Goal: Task Accomplishment & Management: Complete application form

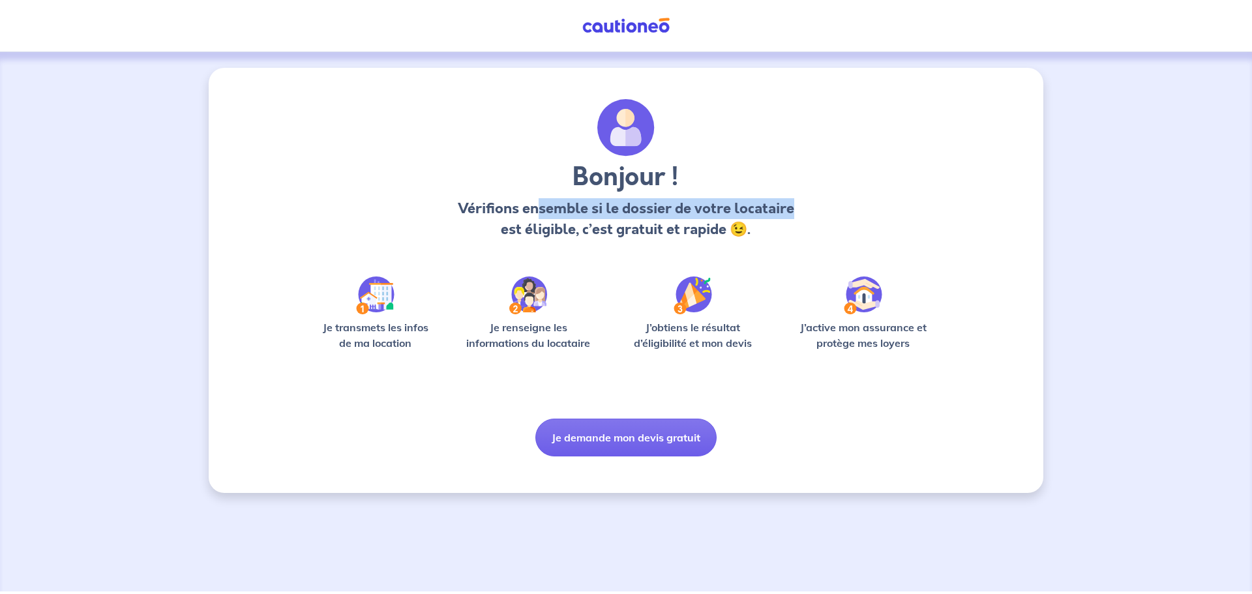
drag, startPoint x: 551, startPoint y: 214, endPoint x: 820, endPoint y: 216, distance: 269.3
click at [820, 216] on div "Bonjour ! Vérifions ensemble si le dossier de votre locataire est éligible, c’e…" at bounding box center [625, 174] width 589 height 151
click at [535, 211] on p "Vérifions ensemble si le dossier de votre locataire est éligible, c’est gratuit…" at bounding box center [626, 219] width 344 height 42
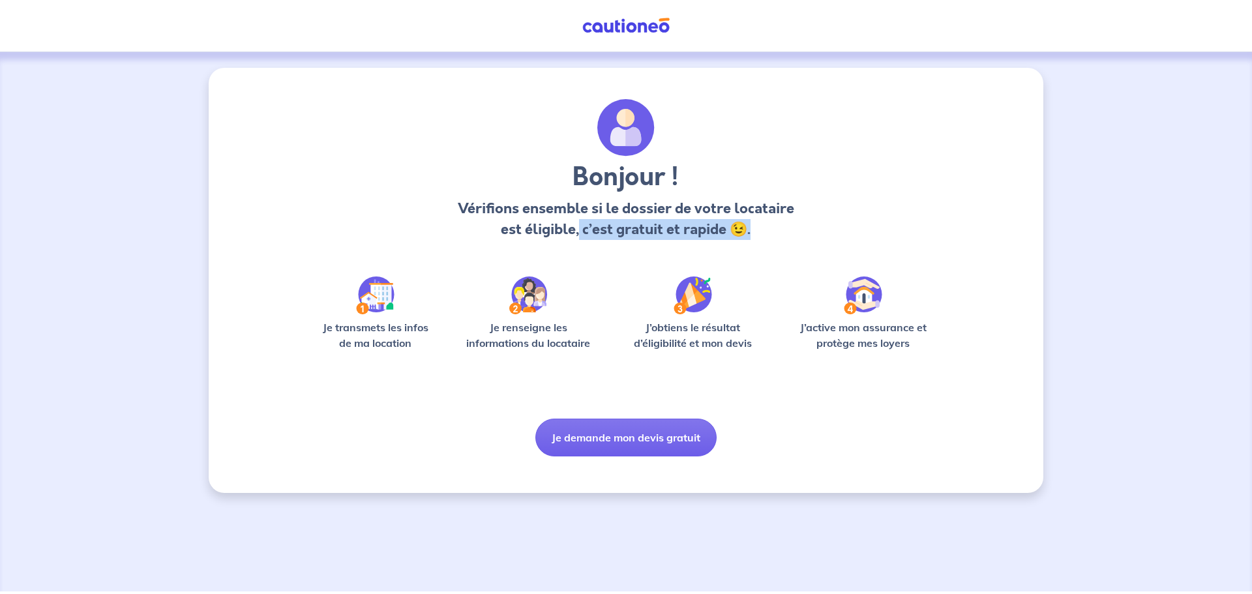
drag, startPoint x: 637, startPoint y: 236, endPoint x: 767, endPoint y: 233, distance: 129.8
click at [767, 233] on p "Vérifions ensemble si le dossier de votre locataire est éligible, c’est gratuit…" at bounding box center [626, 219] width 344 height 42
click at [878, 183] on div "Bonjour ! Vérifions ensemble si le dossier de votre locataire est éligible, c’e…" at bounding box center [625, 174] width 589 height 151
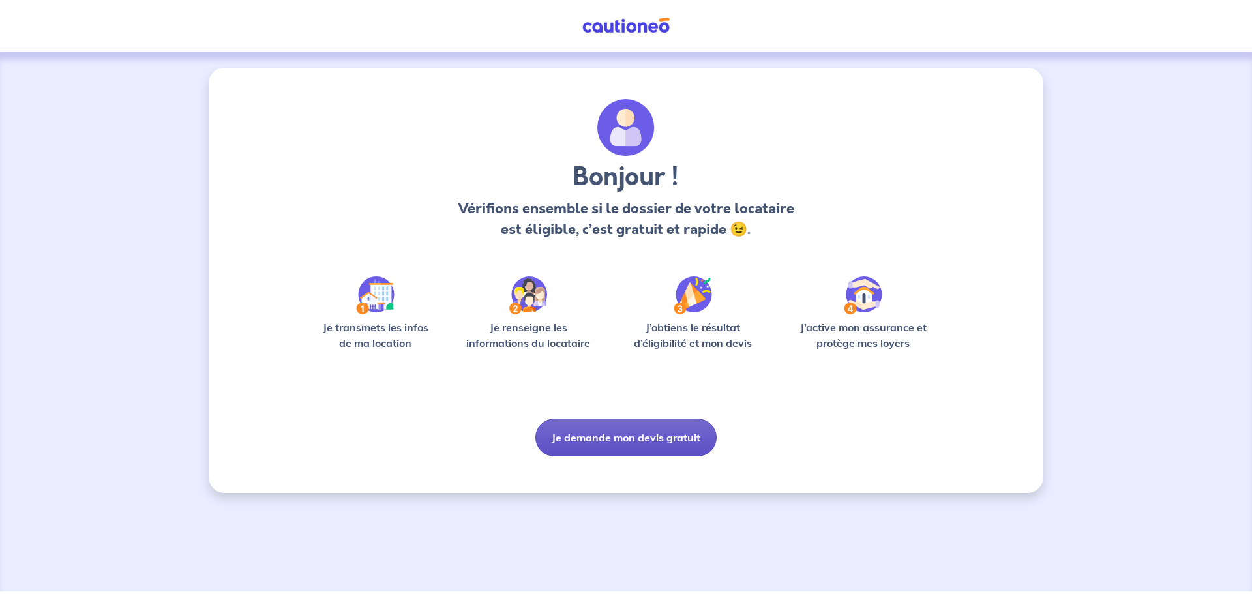
click at [679, 433] on button "Je demande mon devis gratuit" at bounding box center [625, 438] width 181 height 38
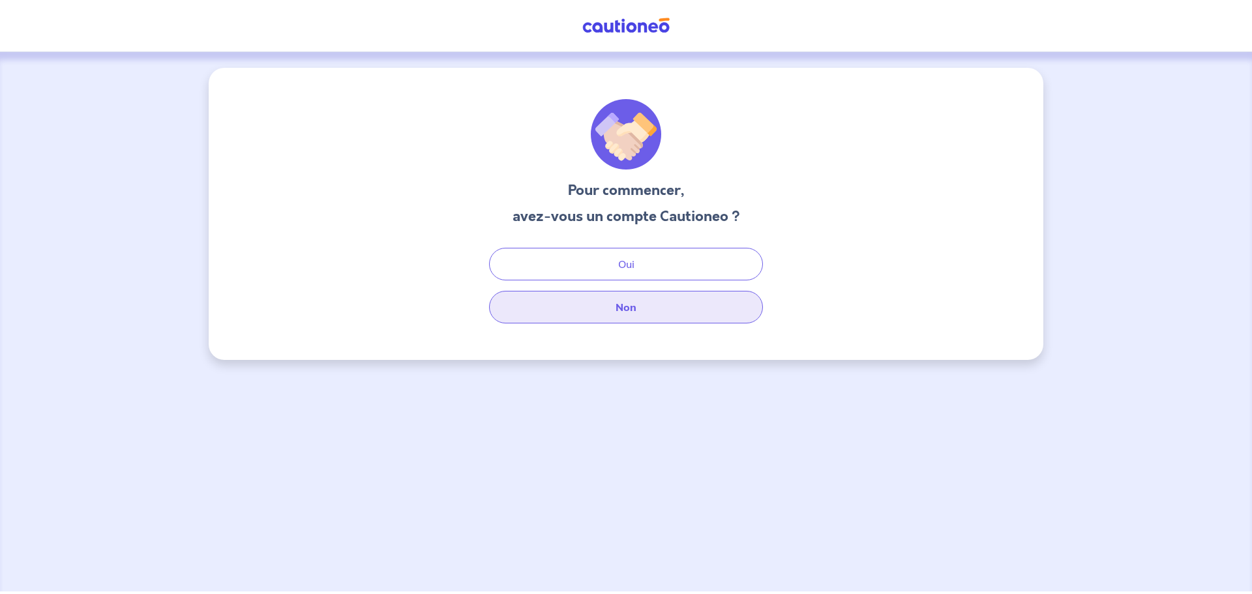
click at [669, 308] on button "Non" at bounding box center [626, 307] width 274 height 33
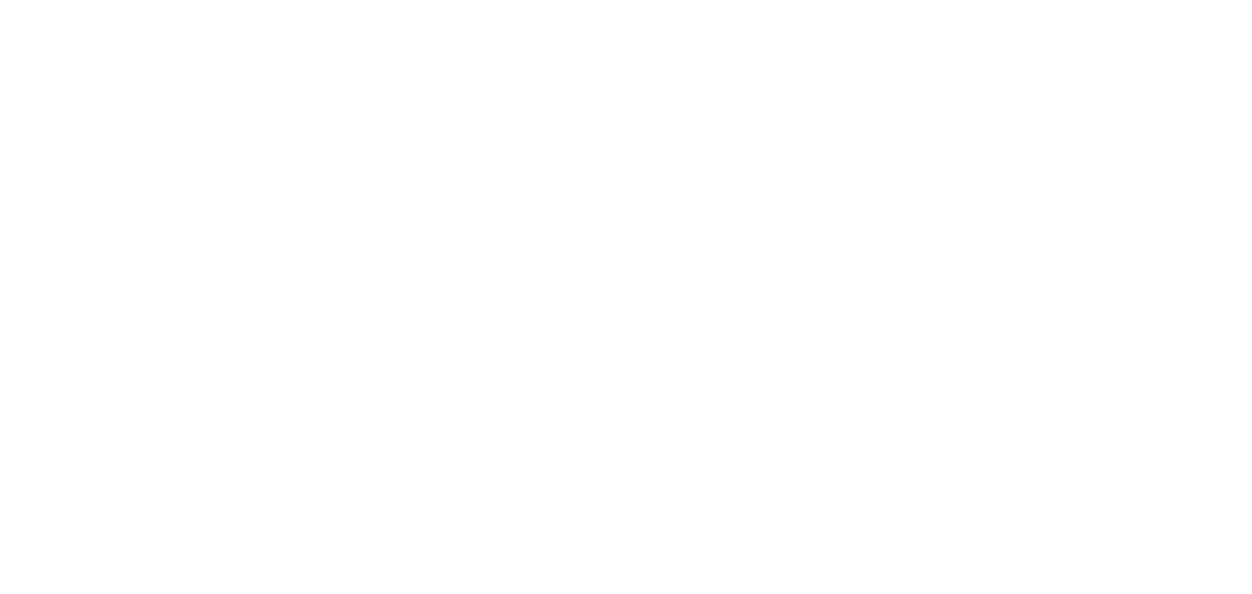
select select "FR"
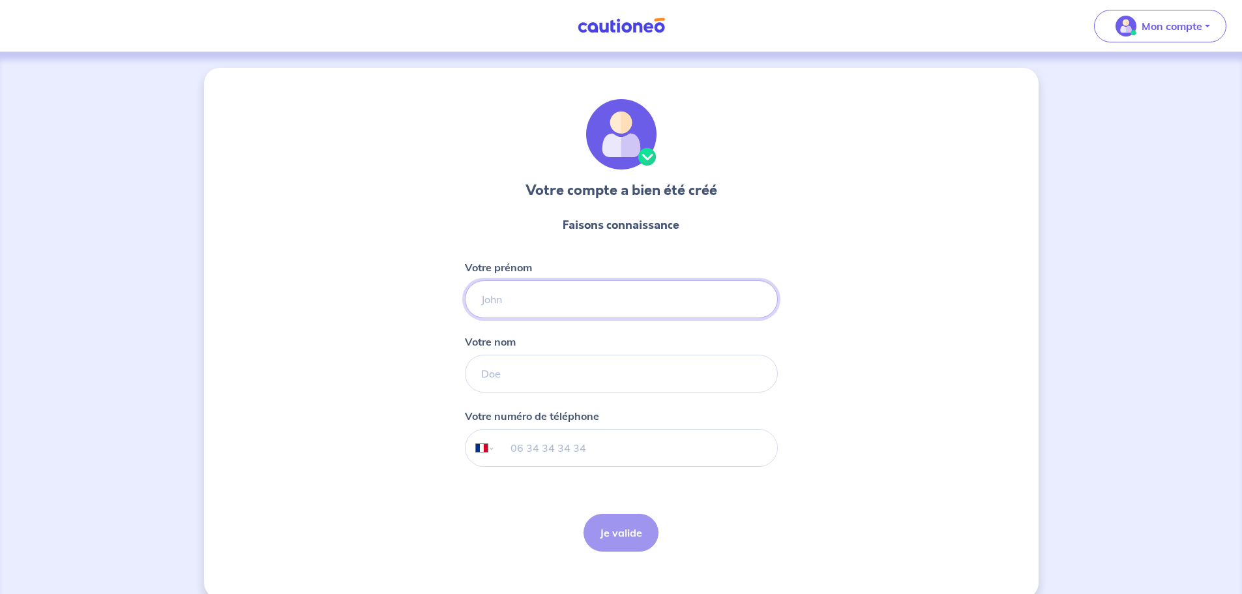
click at [508, 304] on input "Votre prénom" at bounding box center [621, 299] width 313 height 38
type input "Arun"
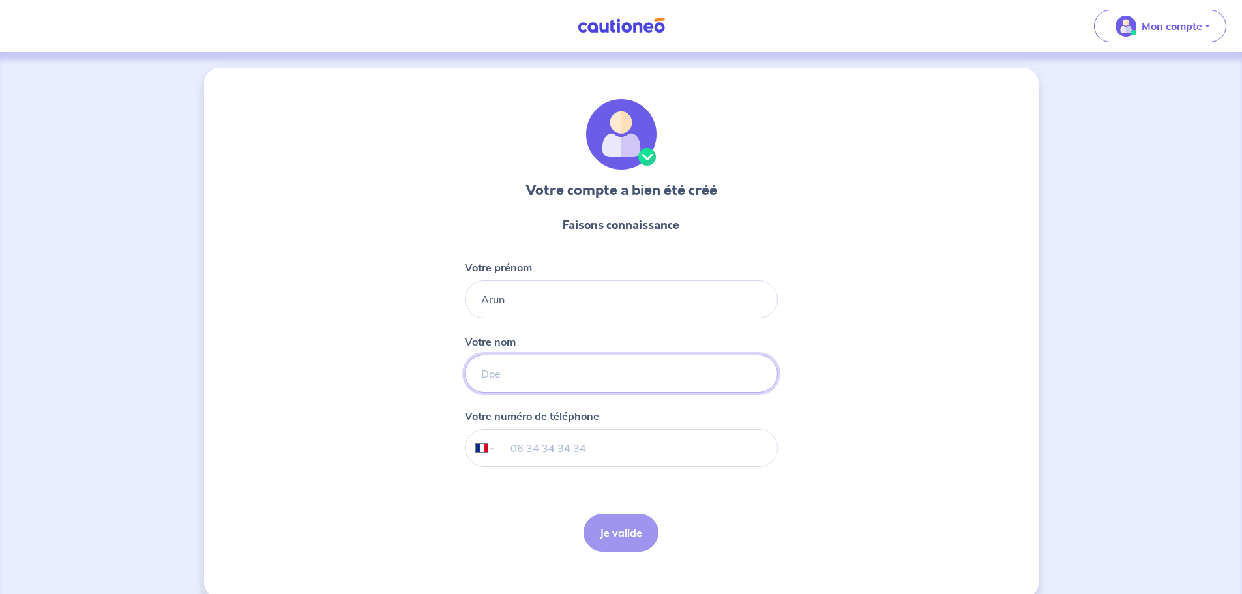
type input "YOGARAJ"
type input "06 31 26 94 59"
click at [610, 533] on button "Je valide" at bounding box center [620, 533] width 75 height 38
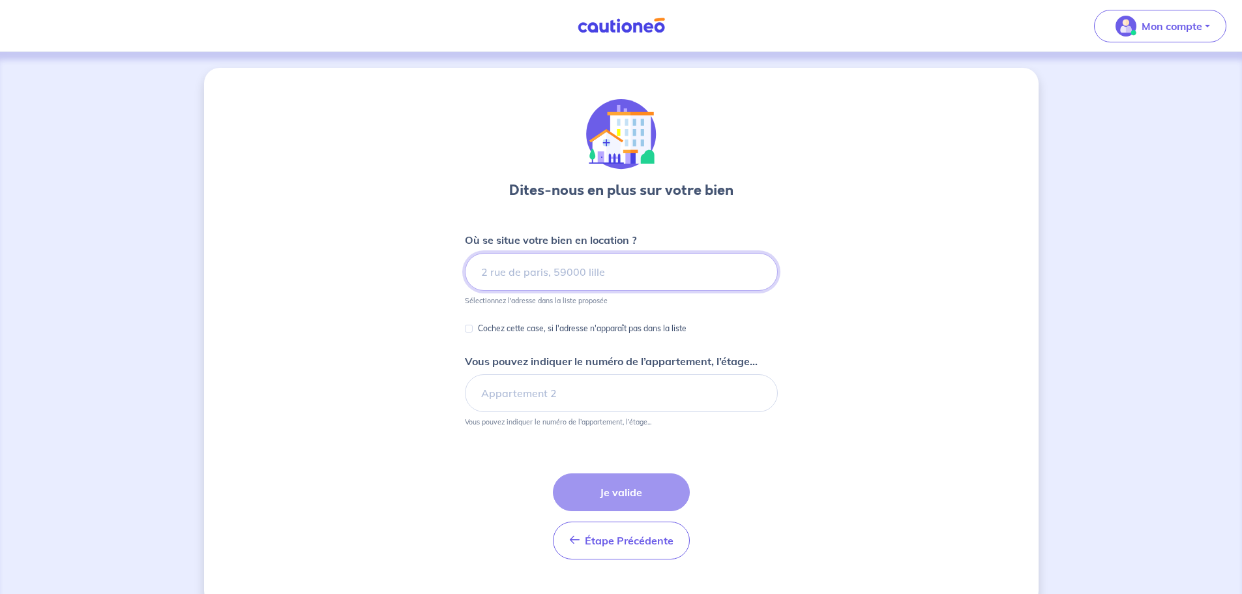
click at [540, 272] on input at bounding box center [621, 272] width 313 height 38
click at [539, 272] on input at bounding box center [621, 272] width 313 height 38
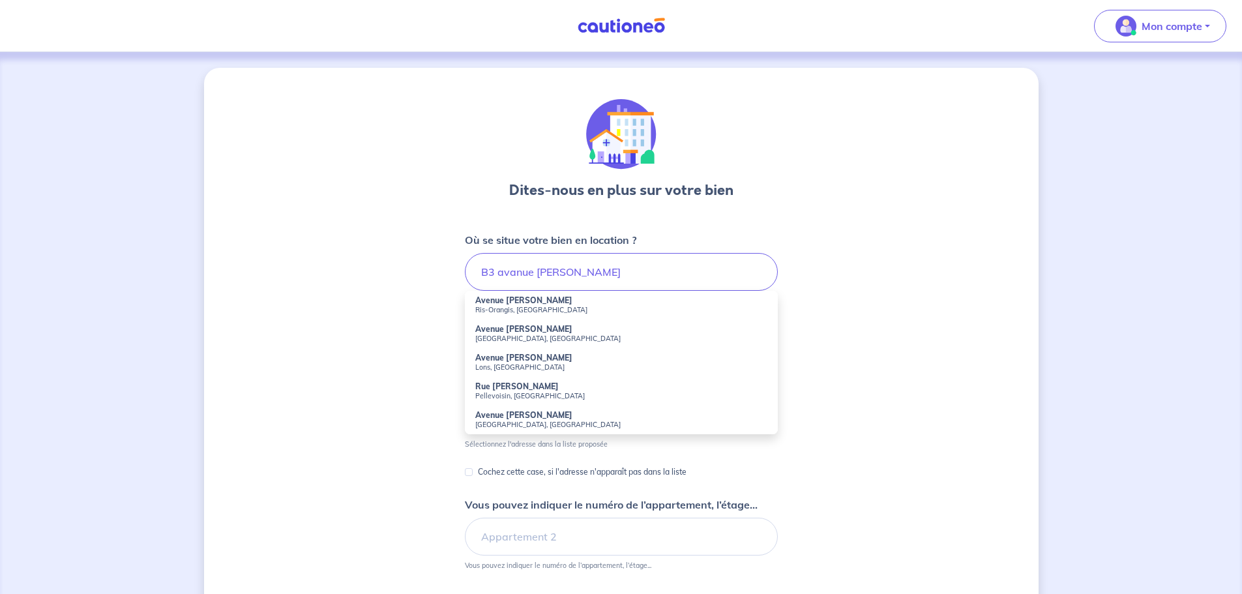
click at [511, 299] on strong "Avenue [PERSON_NAME]" at bounding box center [523, 300] width 97 height 10
type input "Avenue [PERSON_NAME], Ris-Orangis, [GEOGRAPHIC_DATA]"
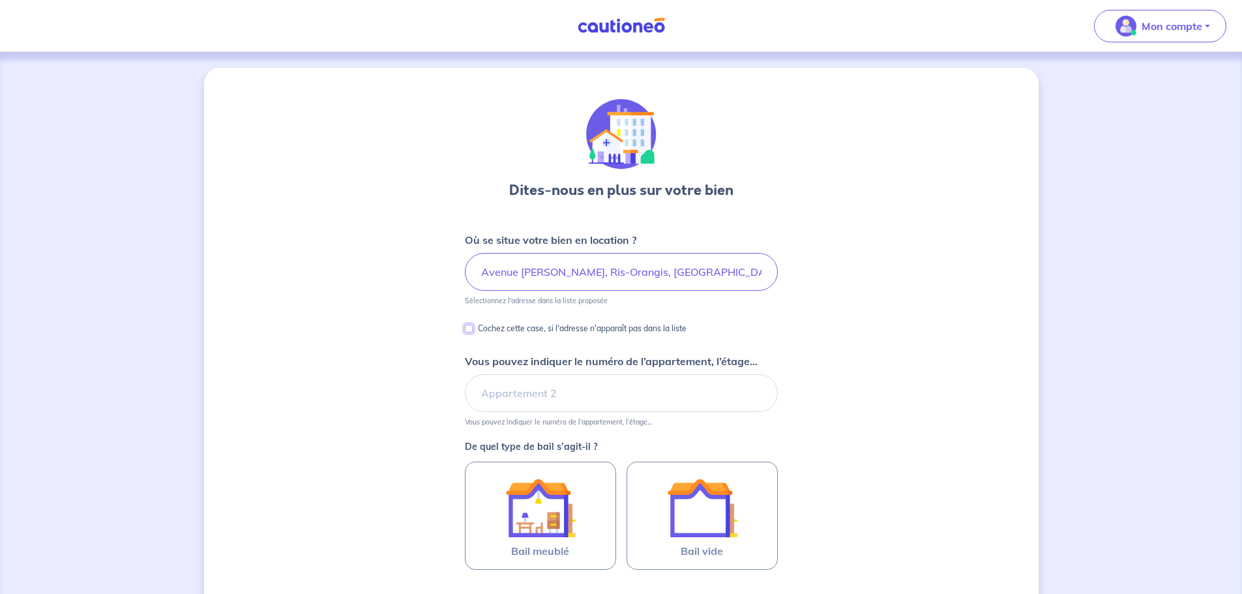
click at [467, 327] on input "Cochez cette case, si l'adresse n'apparaît pas dans la liste" at bounding box center [469, 329] width 8 height 8
checkbox input "true"
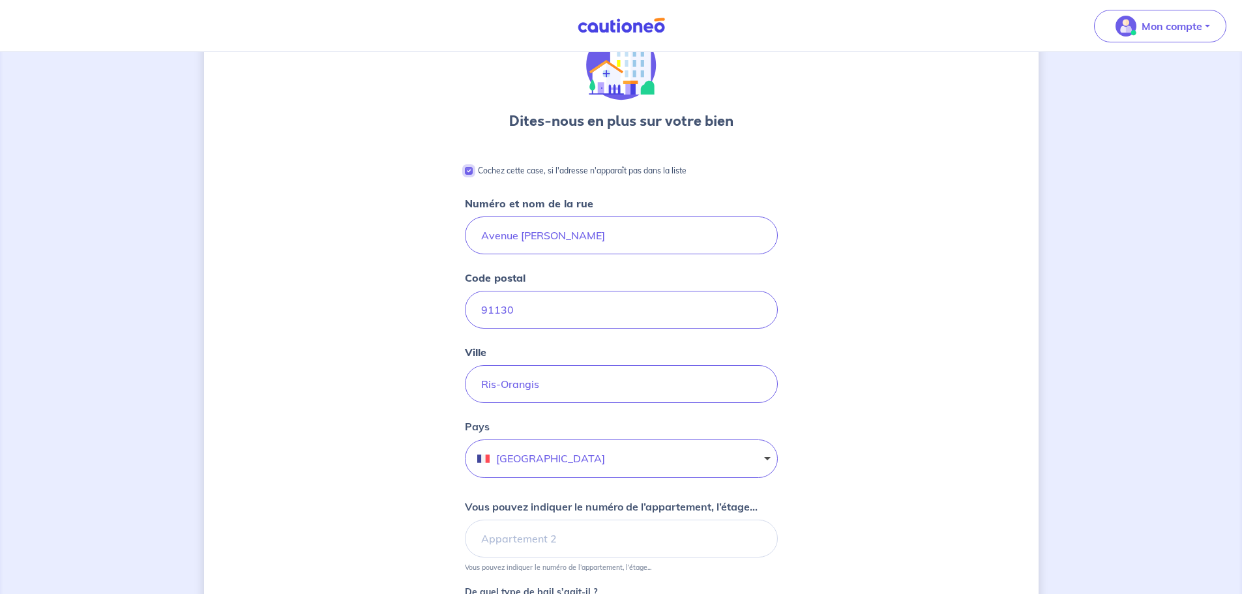
scroll to position [130, 0]
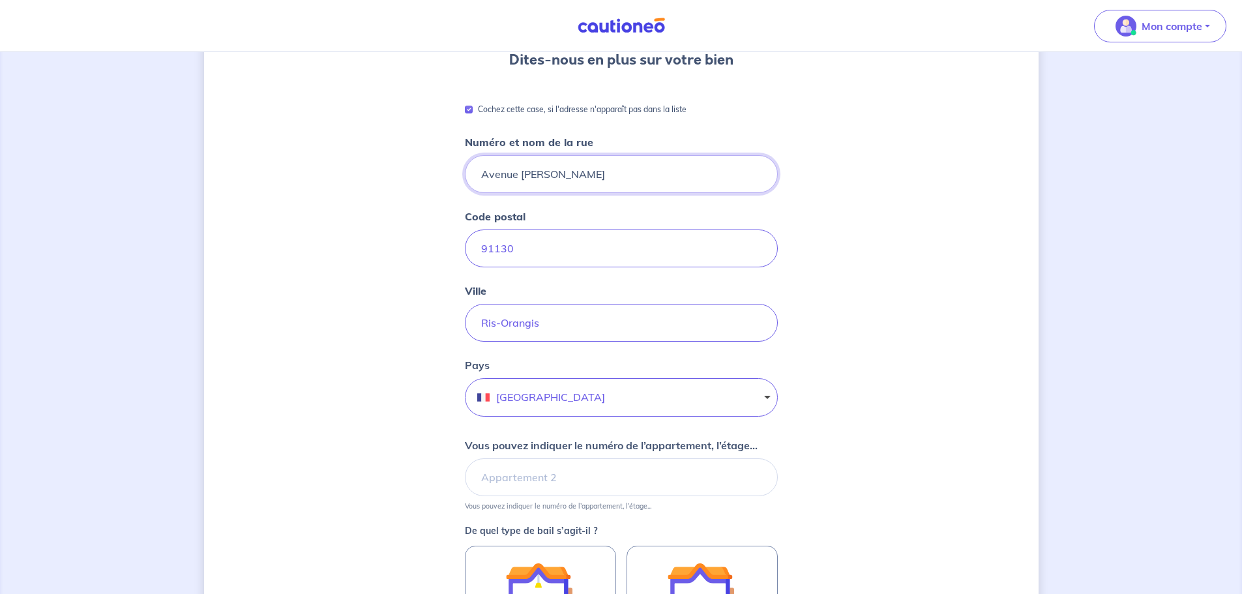
click at [479, 181] on input "Avenue [PERSON_NAME]" at bounding box center [621, 174] width 313 height 38
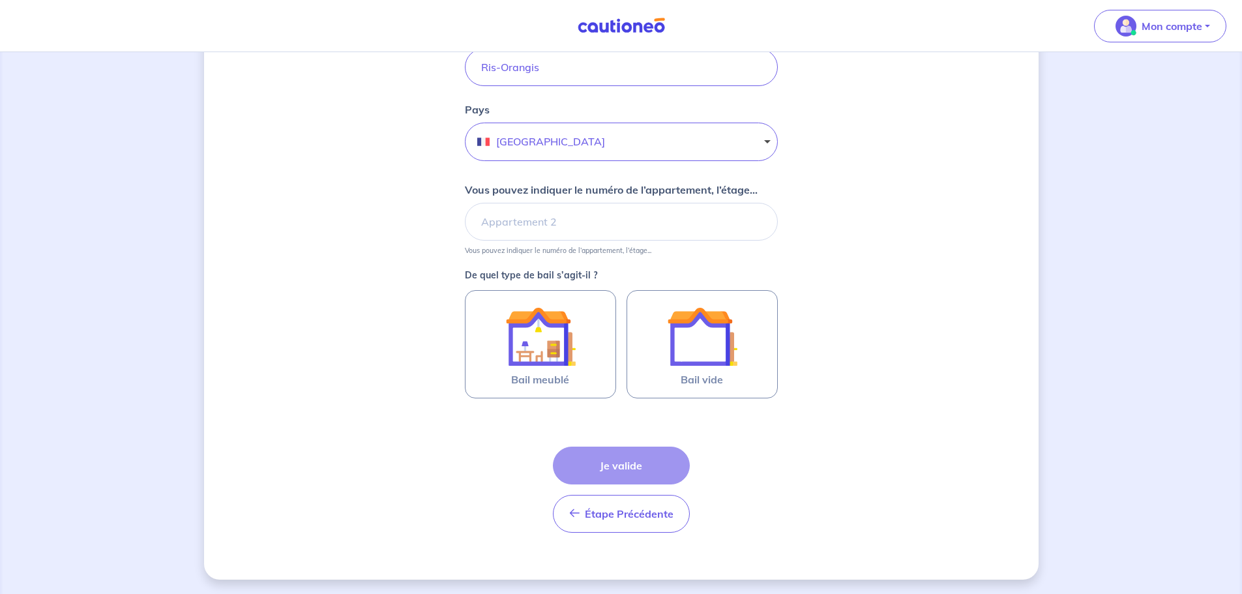
scroll to position [387, 0]
type input "B3 Avenue [PERSON_NAME]"
click at [564, 224] on input "Vous pouvez indiquer le numéro de l’appartement, l’étage..." at bounding box center [621, 220] width 313 height 38
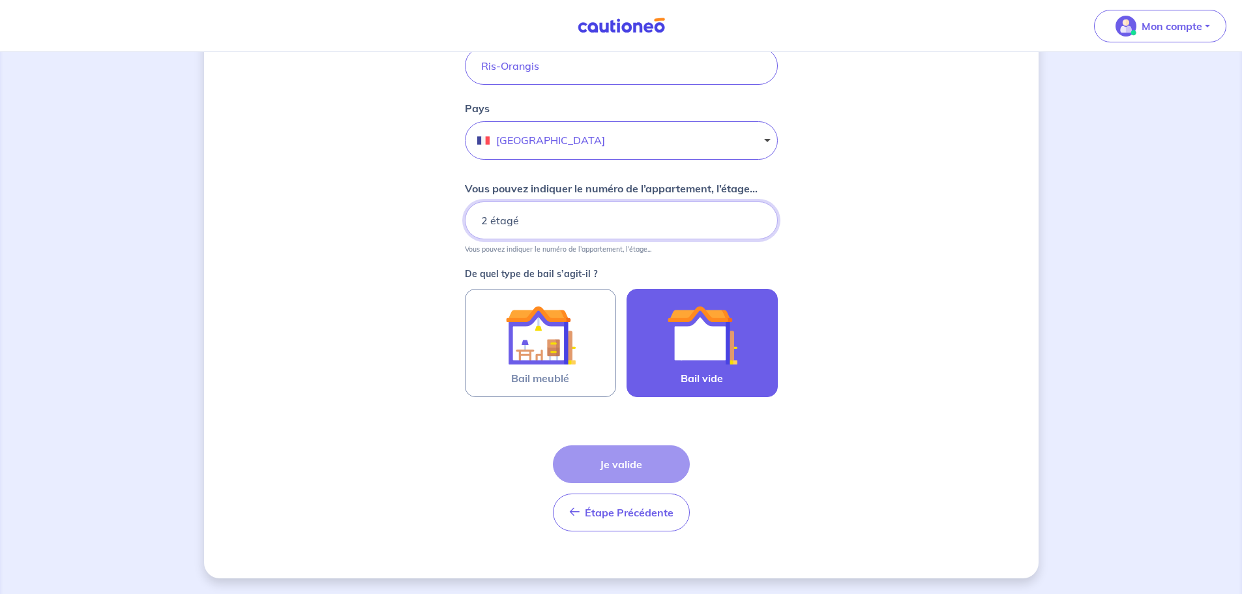
type input "2 étagé"
click at [716, 347] on img at bounding box center [702, 335] width 70 height 70
click at [0, 0] on input "Bail vide" at bounding box center [0, 0] width 0 height 0
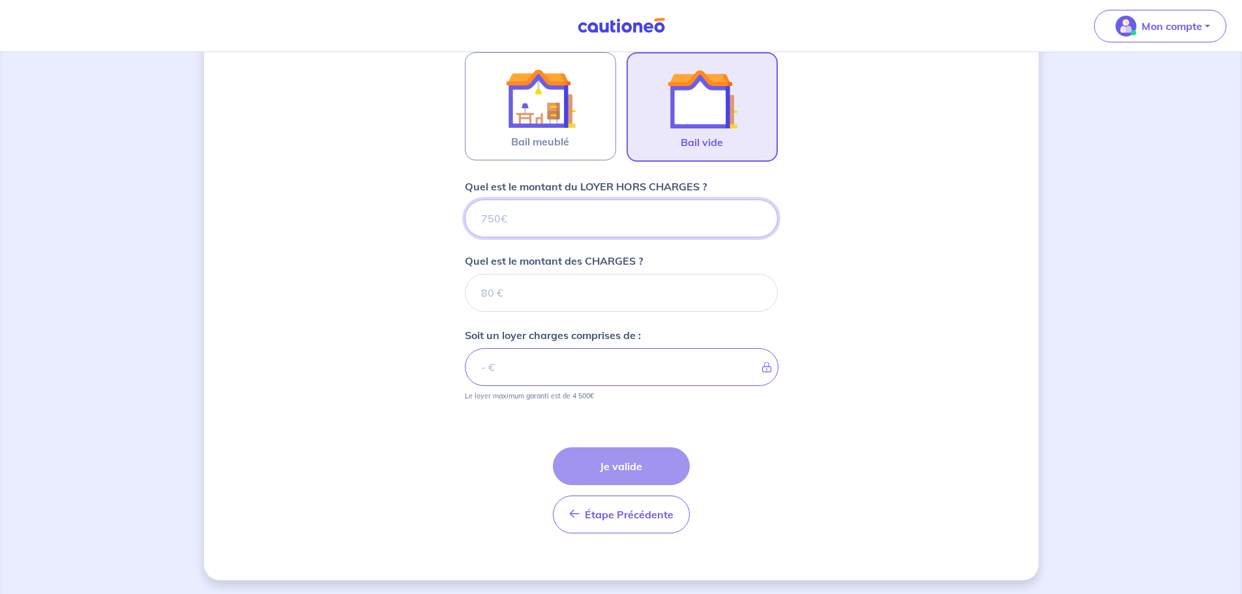
scroll to position [626, 0]
click at [593, 211] on input "Quel est le montant du LOYER HORS CHARGES ?" at bounding box center [621, 217] width 313 height 38
click at [520, 219] on input "Quel est le montant du LOYER HORS CHARGES ?" at bounding box center [621, 217] width 313 height 38
click at [517, 214] on input "Quel est le montant du LOYER HORS CHARGES ?" at bounding box center [621, 217] width 313 height 38
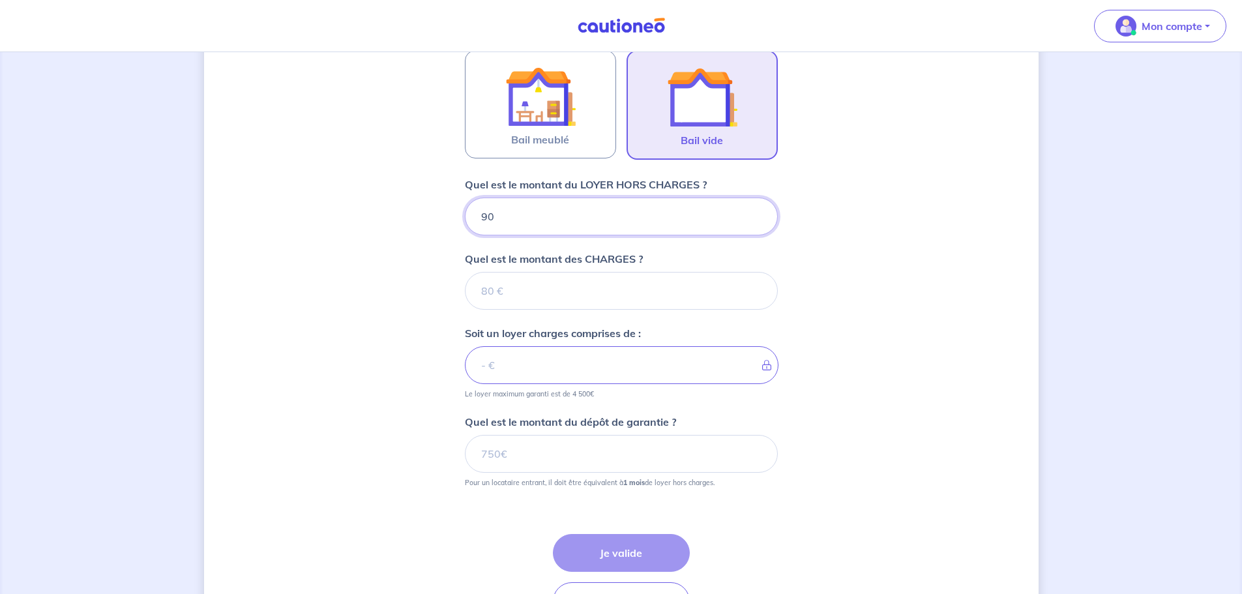
type input "900"
click at [501, 291] on input "Quel est le montant des CHARGES ?" at bounding box center [621, 291] width 313 height 38
type input "300"
type input "1200"
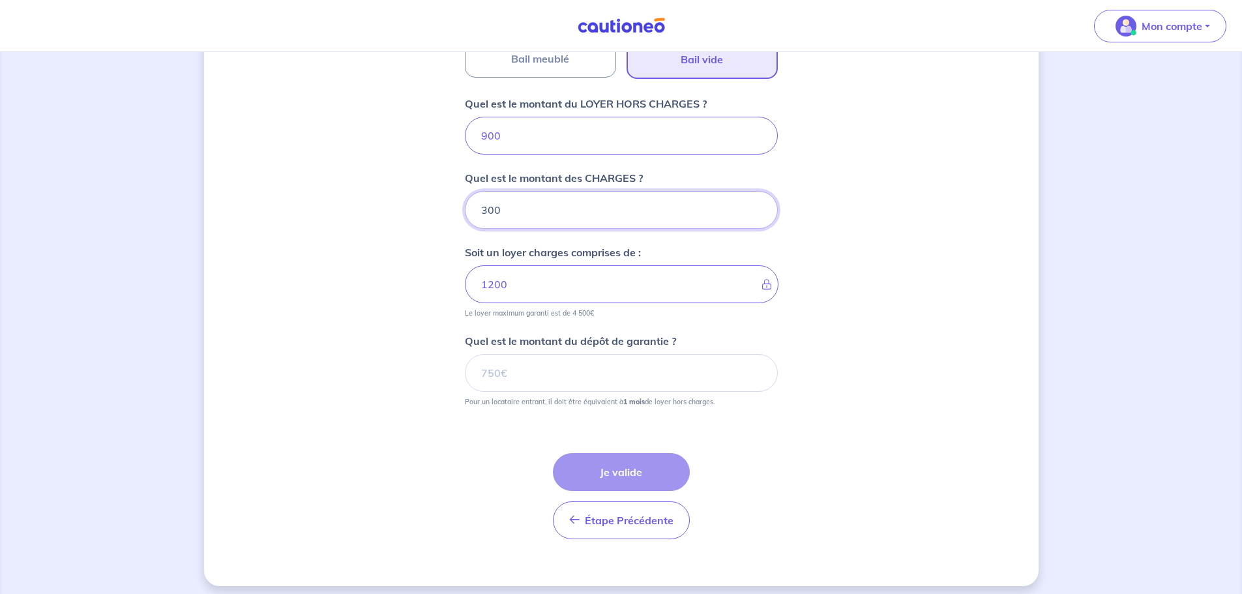
scroll to position [715, 0]
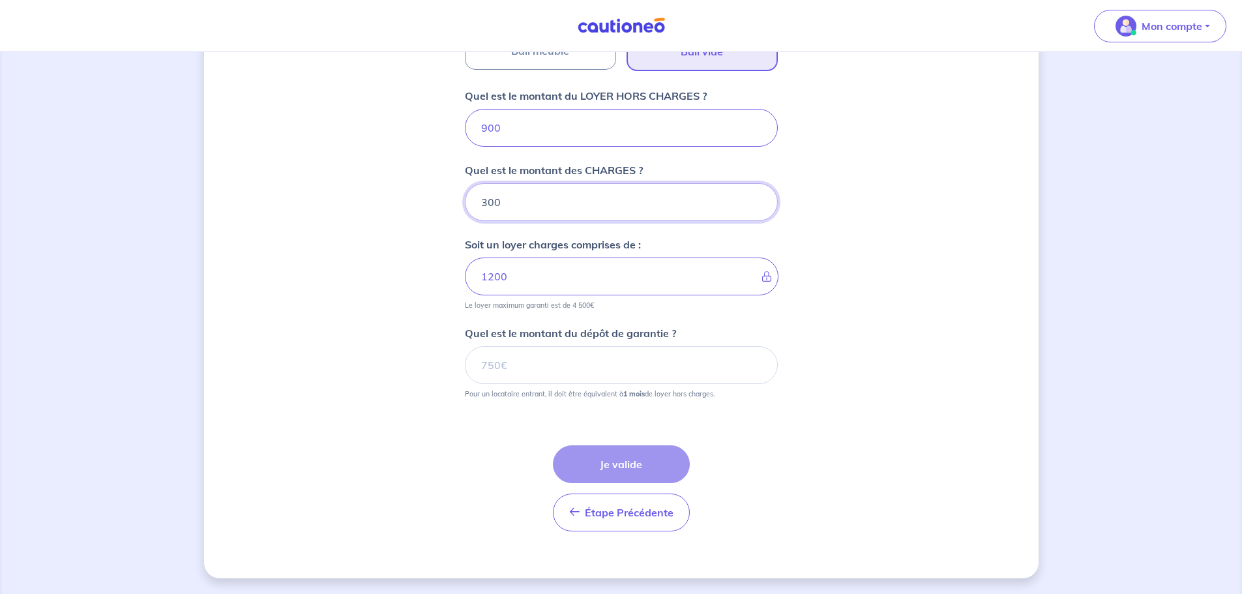
type input "300"
click at [568, 364] on input "Quel est le montant du dépôt de garantie ?" at bounding box center [621, 365] width 313 height 38
type input "900"
click at [630, 473] on button "Je valide" at bounding box center [621, 464] width 137 height 38
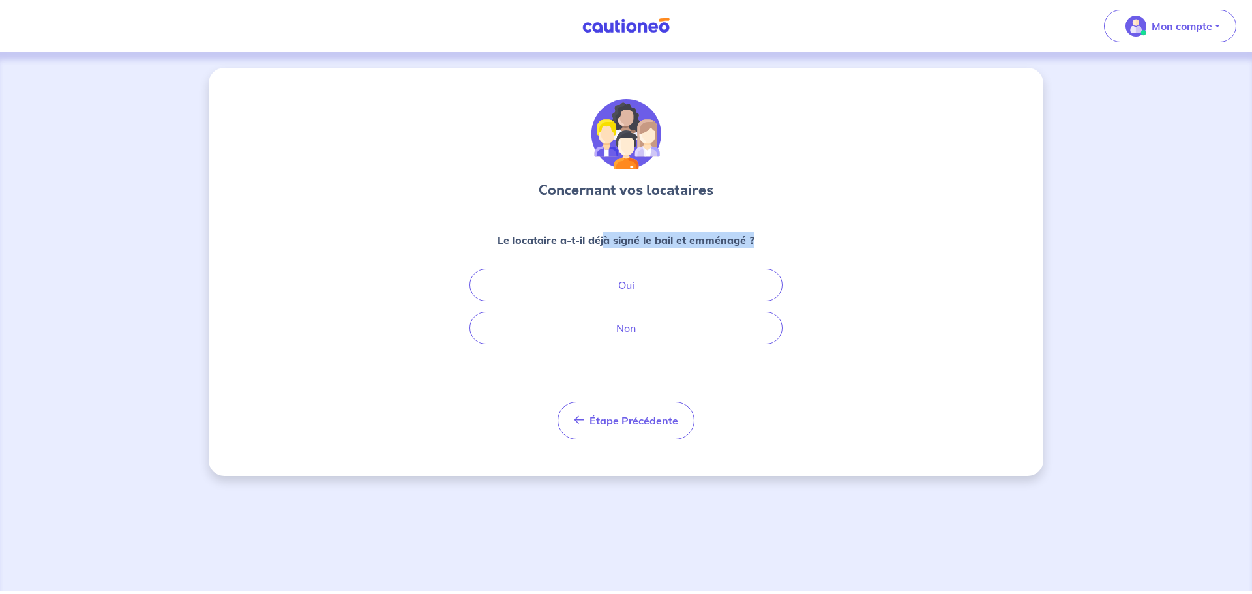
drag, startPoint x: 605, startPoint y: 238, endPoint x: 766, endPoint y: 252, distance: 161.6
click at [766, 252] on div "Le locataire a-t-il déjà signé le bail et emménagé ?" at bounding box center [625, 245] width 313 height 26
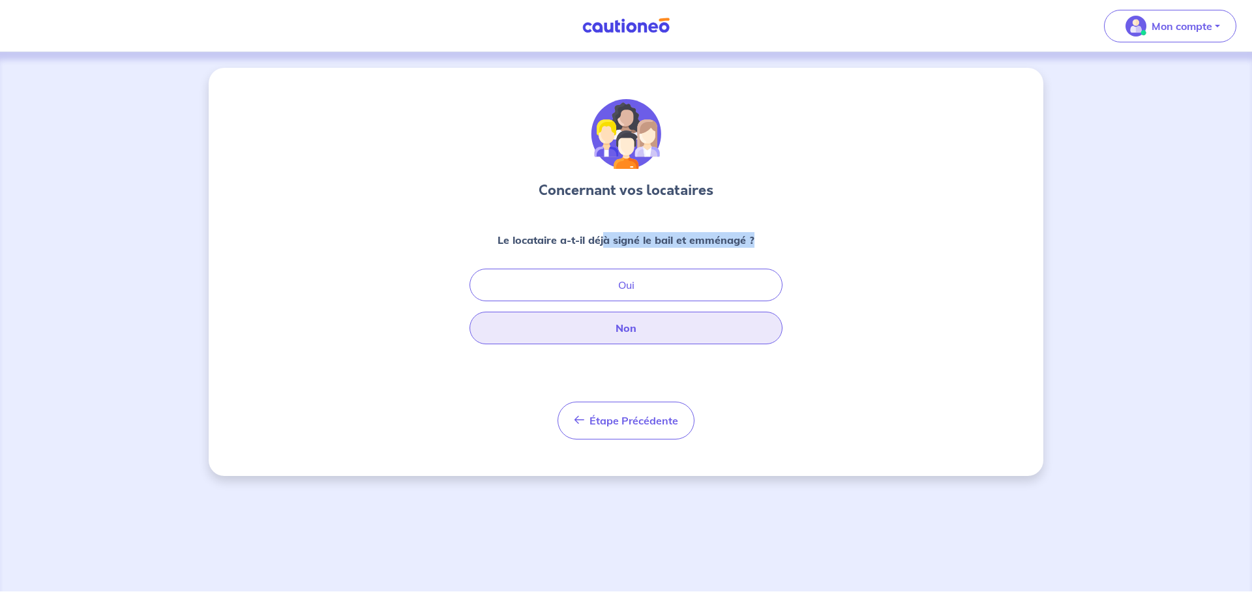
click at [680, 336] on button "Non" at bounding box center [625, 328] width 313 height 33
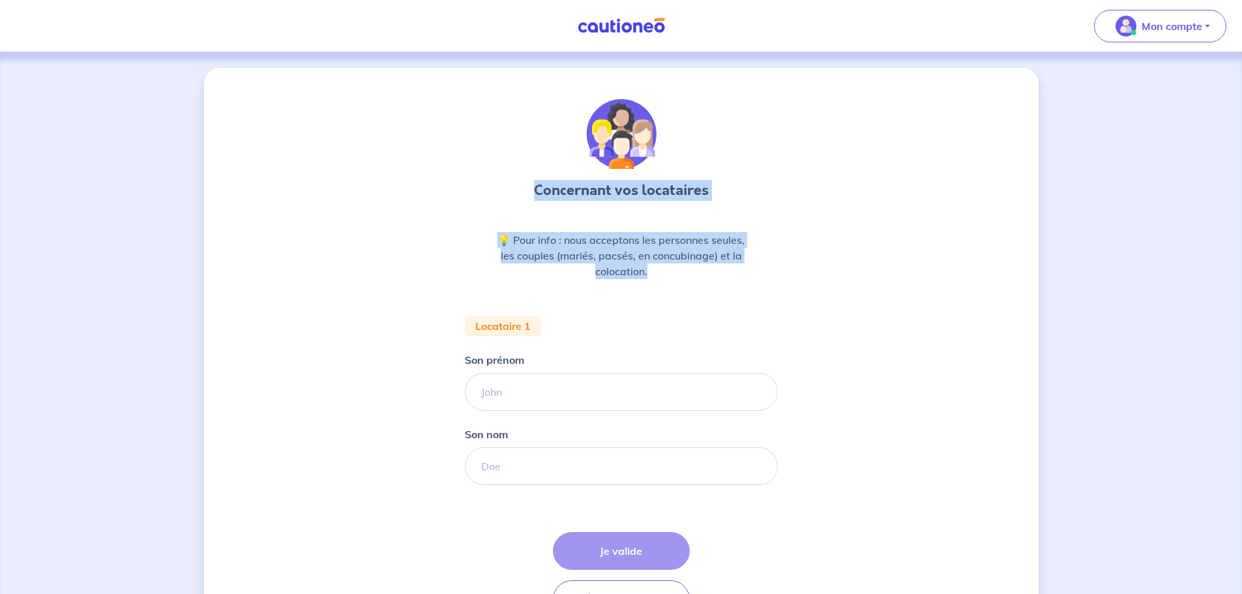
drag, startPoint x: 535, startPoint y: 190, endPoint x: 709, endPoint y: 291, distance: 201.5
click at [709, 291] on div "Concernant vos locataires 💡 Pour info : nous acceptons les personnes seules, le…" at bounding box center [621, 363] width 313 height 529
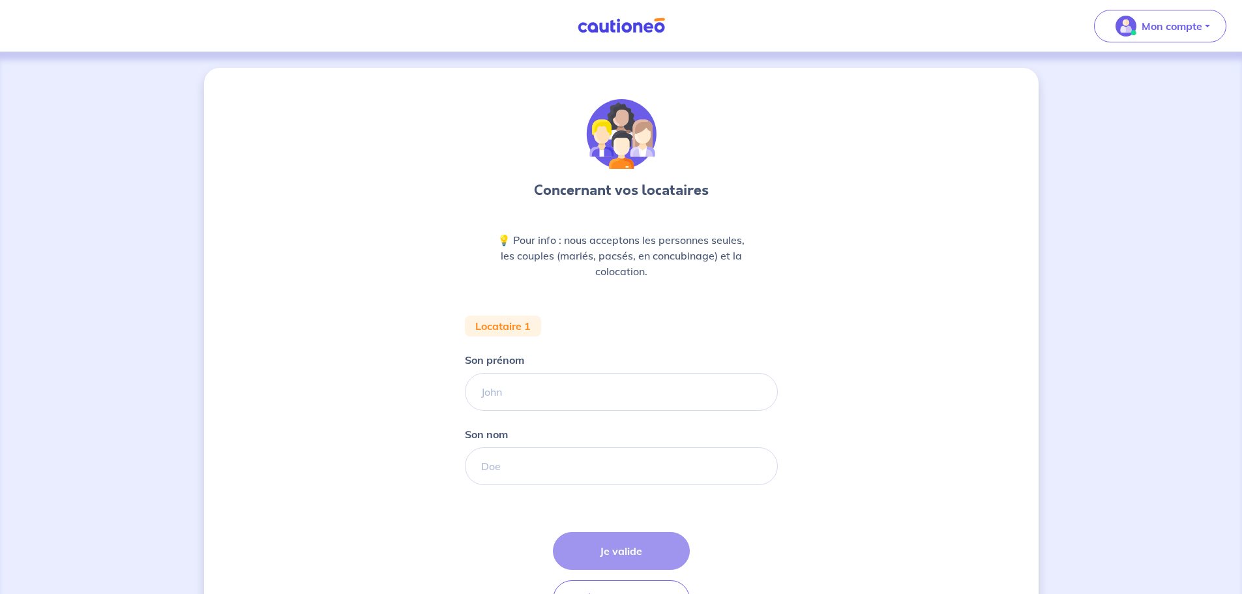
click at [688, 316] on div "Concernant vos locataires 💡 Pour info : nous acceptons les personnes seules, le…" at bounding box center [621, 363] width 313 height 529
click at [494, 389] on input "Son prénom" at bounding box center [621, 392] width 313 height 38
click at [493, 394] on input "Son prénom" at bounding box center [621, 392] width 313 height 38
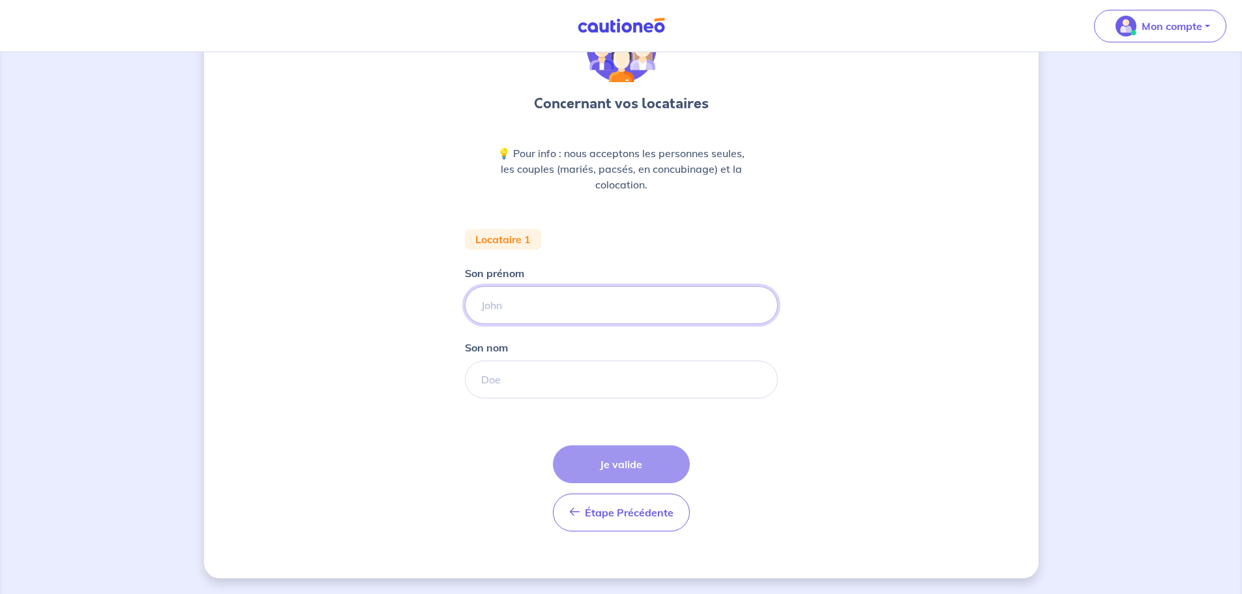
click at [544, 315] on input "Son prénom" at bounding box center [621, 305] width 313 height 38
click at [518, 307] on input "Son prénom" at bounding box center [621, 305] width 313 height 38
type input "RAM"
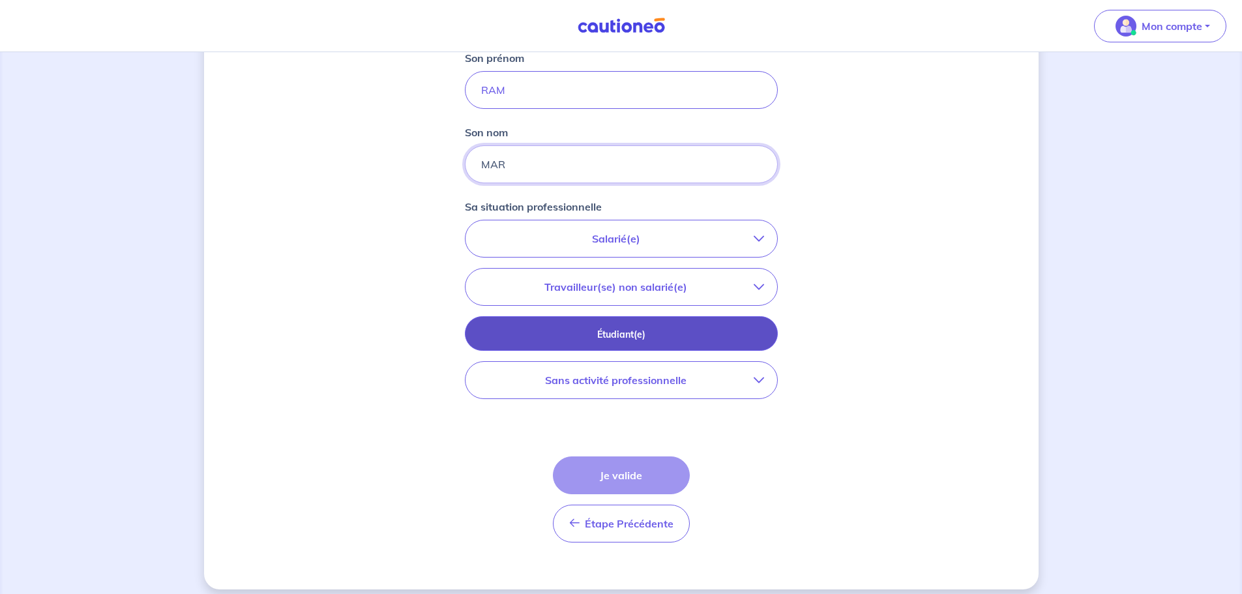
scroll to position [313, 0]
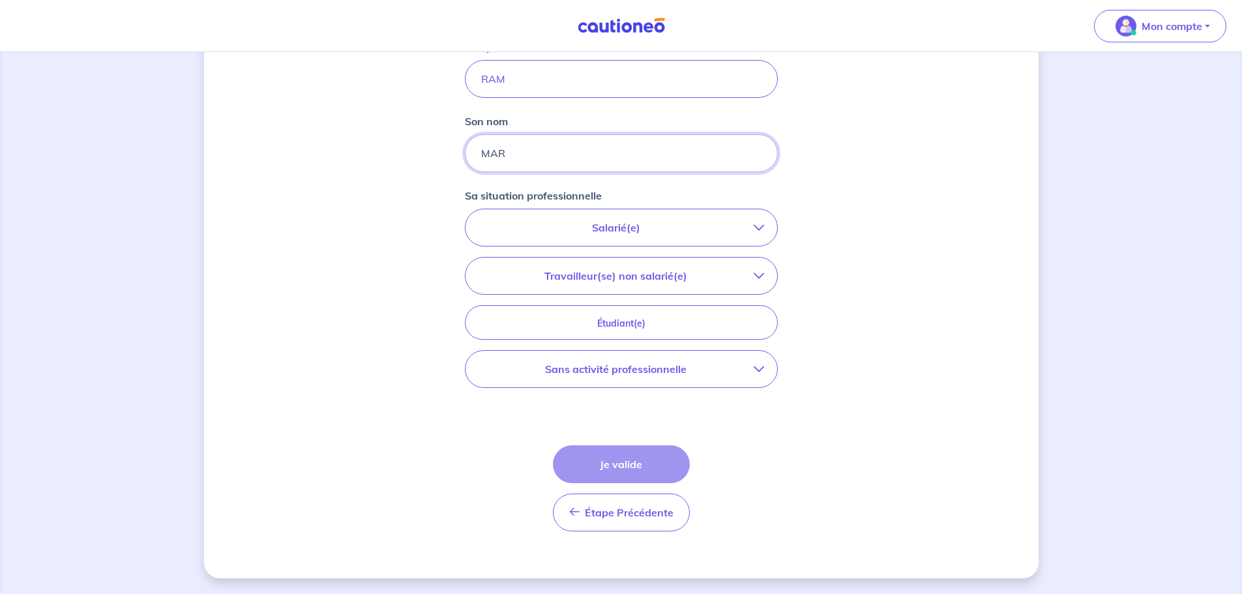
type input "MAR"
click at [640, 228] on p "Salarié(e)" at bounding box center [616, 228] width 275 height 16
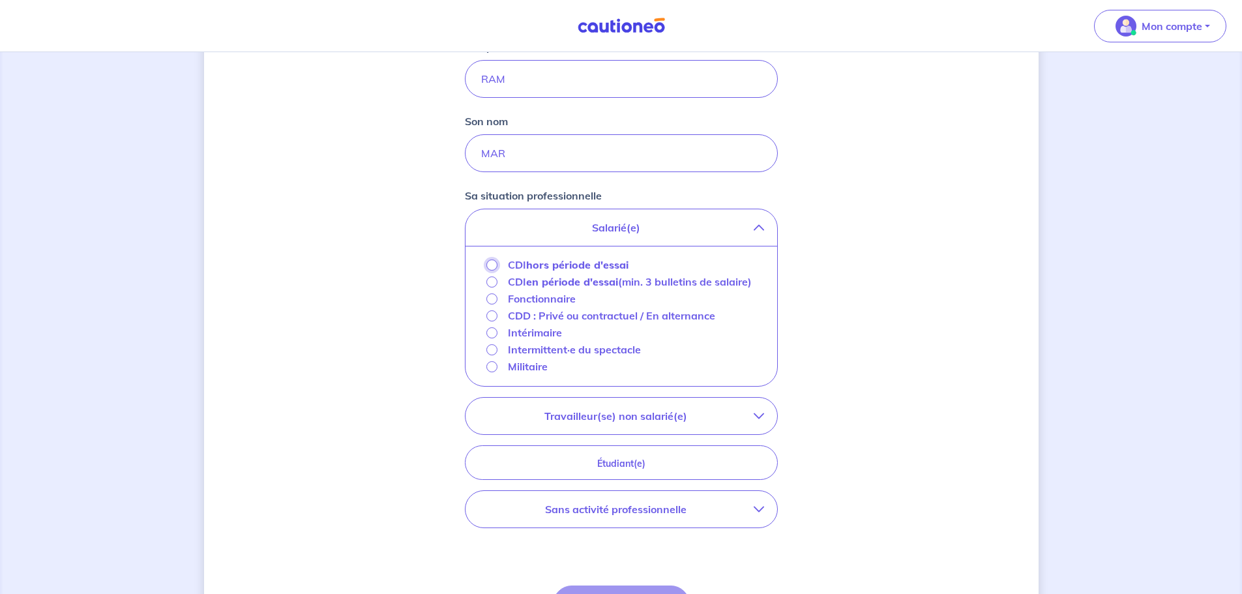
click at [493, 265] on input "CDI hors période d'essai" at bounding box center [491, 264] width 11 height 11
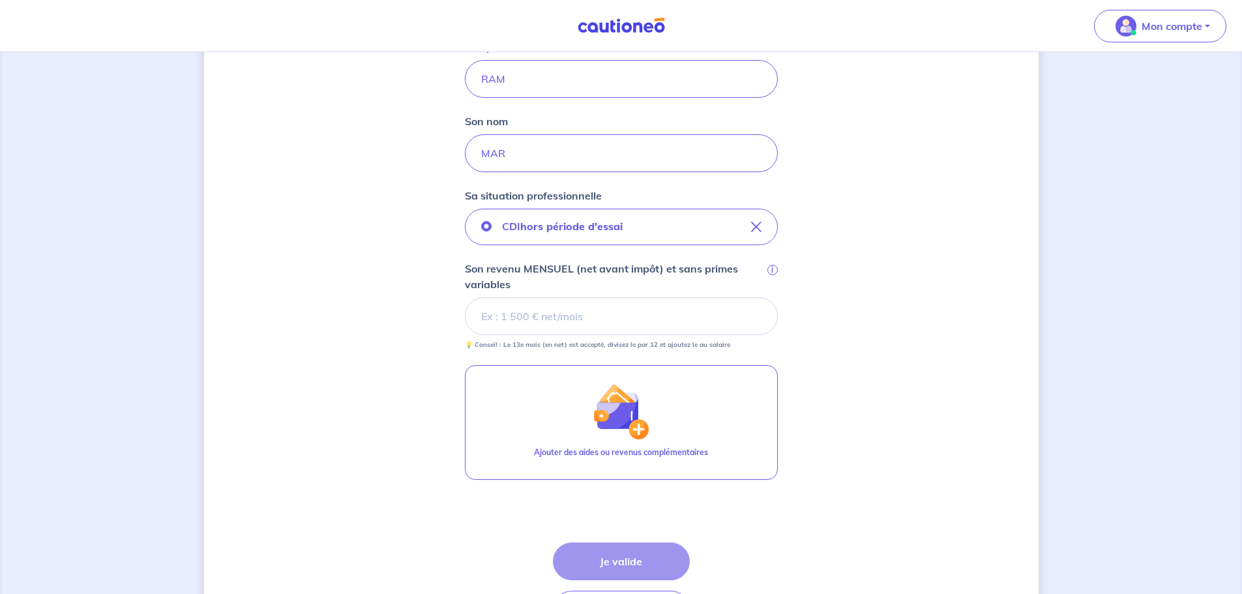
click at [692, 316] on input "Son revenu MENSUEL (net avant impôt) et sans primes variables i" at bounding box center [621, 316] width 313 height 38
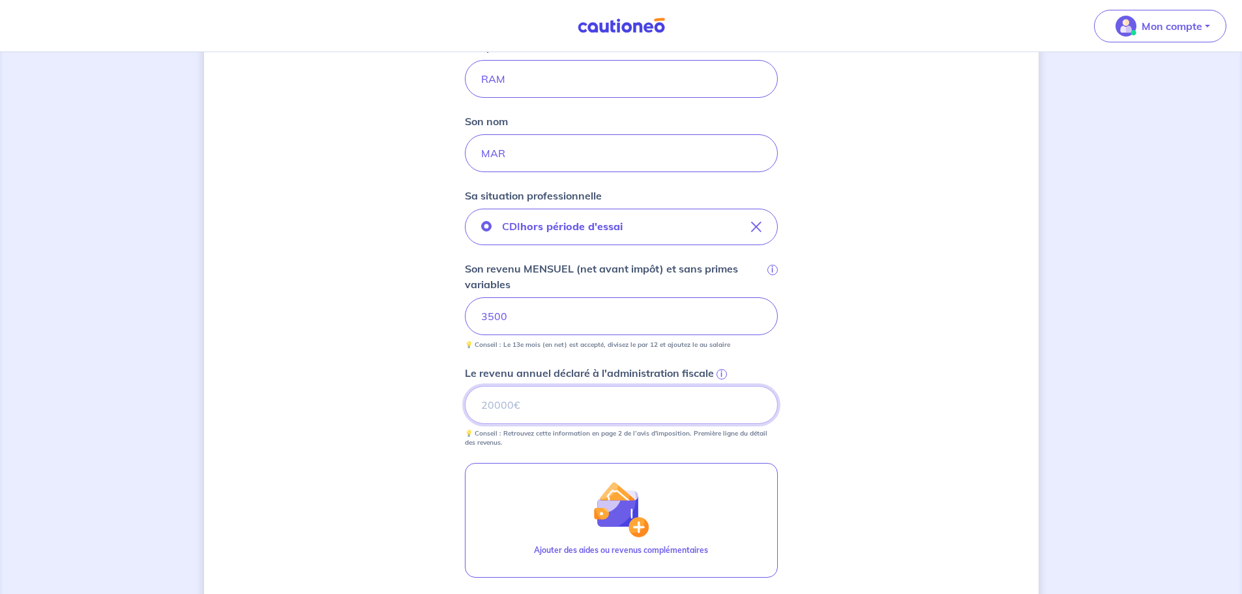
click at [672, 404] on input "Le revenu annuel déclaré à l'administration fiscale i" at bounding box center [621, 405] width 313 height 38
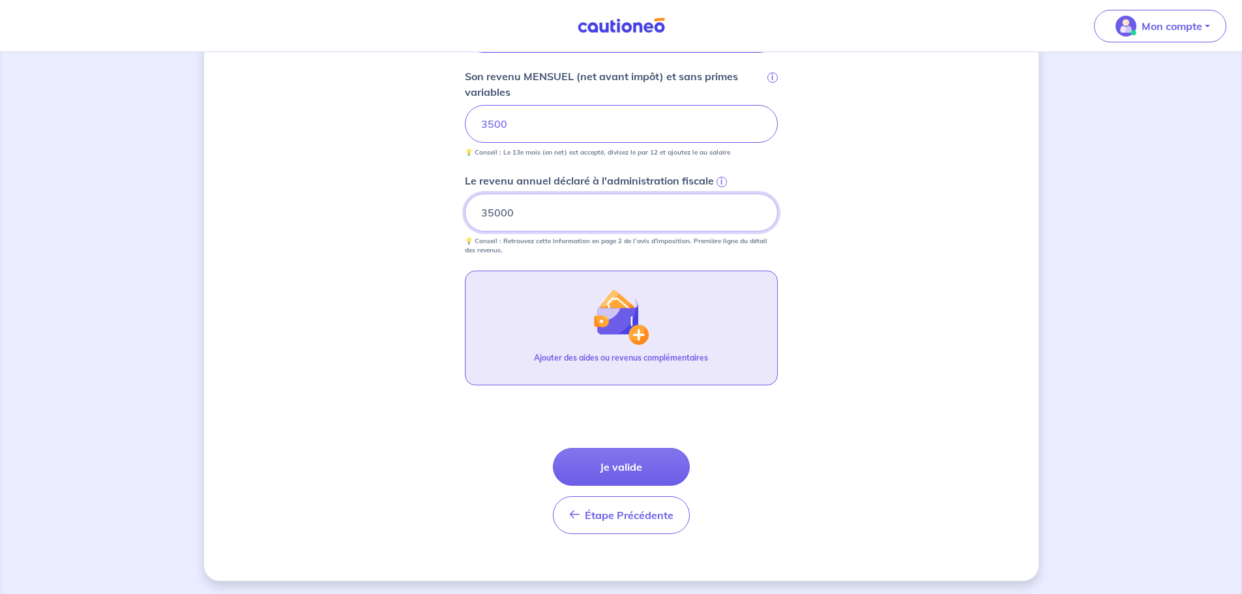
scroll to position [508, 0]
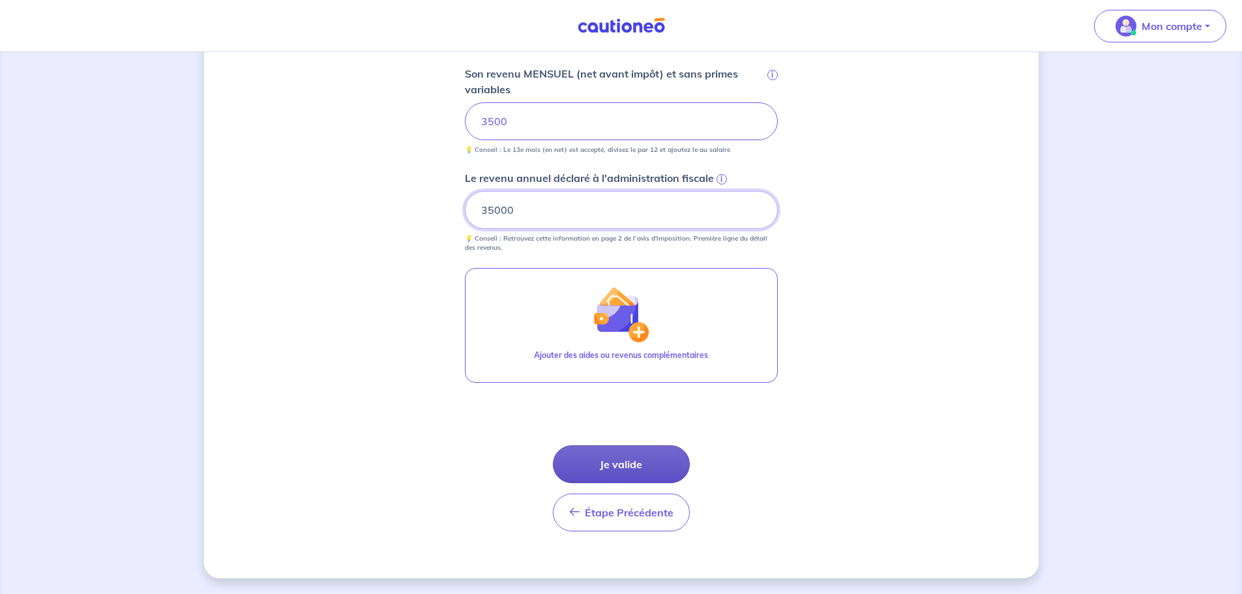
type input "35000"
click at [659, 464] on button "Je valide" at bounding box center [621, 464] width 137 height 38
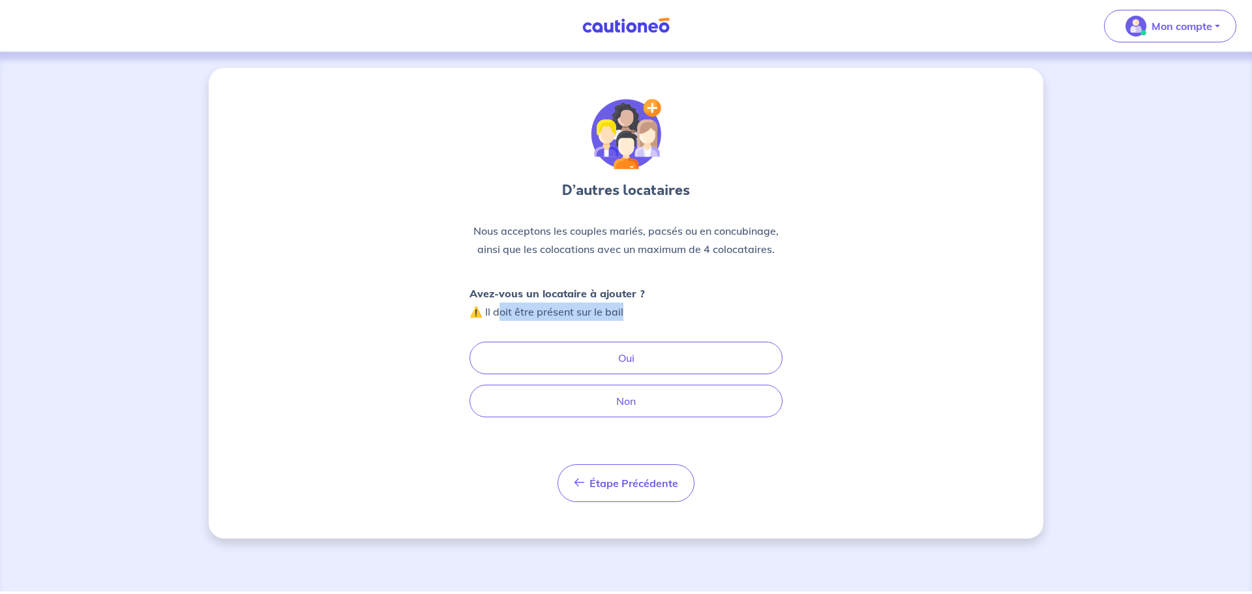
drag, startPoint x: 528, startPoint y: 316, endPoint x: 647, endPoint y: 327, distance: 119.2
click at [647, 327] on div "Avez-vous un locataire à ajouter ? ⚠️ Il doit être présent sur le bail Oui Non" at bounding box center [625, 350] width 313 height 133
click at [634, 407] on button "Non" at bounding box center [625, 401] width 313 height 33
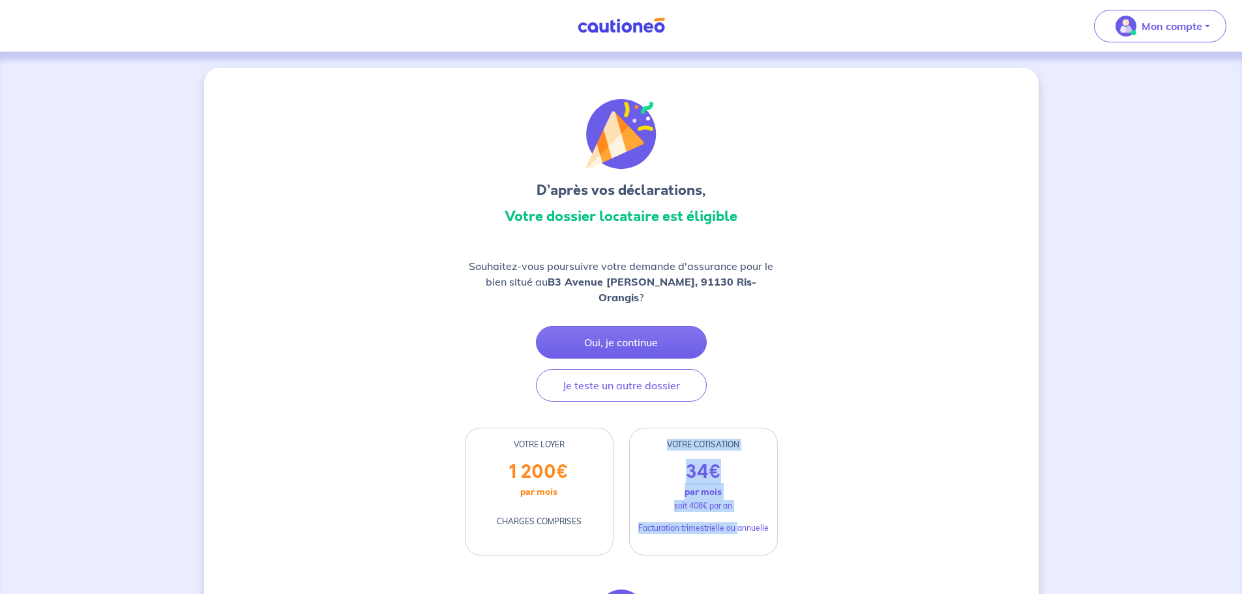
drag, startPoint x: 667, startPoint y: 443, endPoint x: 737, endPoint y: 516, distance: 101.0
click at [737, 516] on div "VOTRE COTISATION 34 € par mois soit 408€ par an Facturation trimestrielle ou an…" at bounding box center [703, 492] width 149 height 128
click at [699, 507] on p "soit 408€ par an" at bounding box center [703, 506] width 58 height 12
drag, startPoint x: 671, startPoint y: 507, endPoint x: 803, endPoint y: 540, distance: 136.5
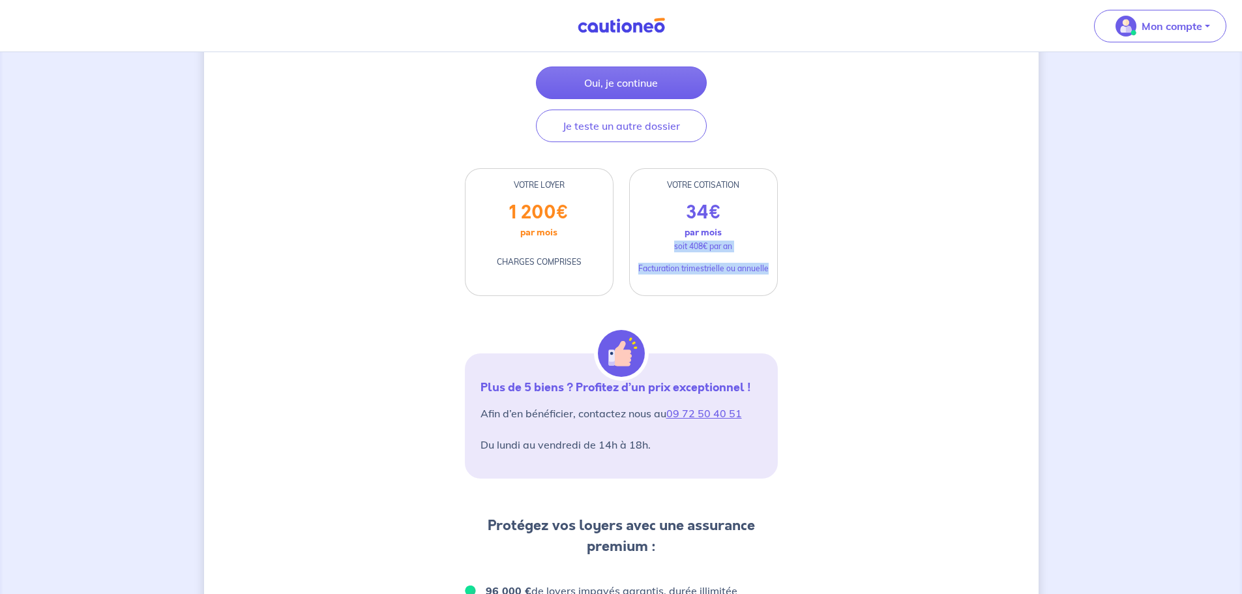
scroll to position [261, 0]
